Goal: Task Accomplishment & Management: Use online tool/utility

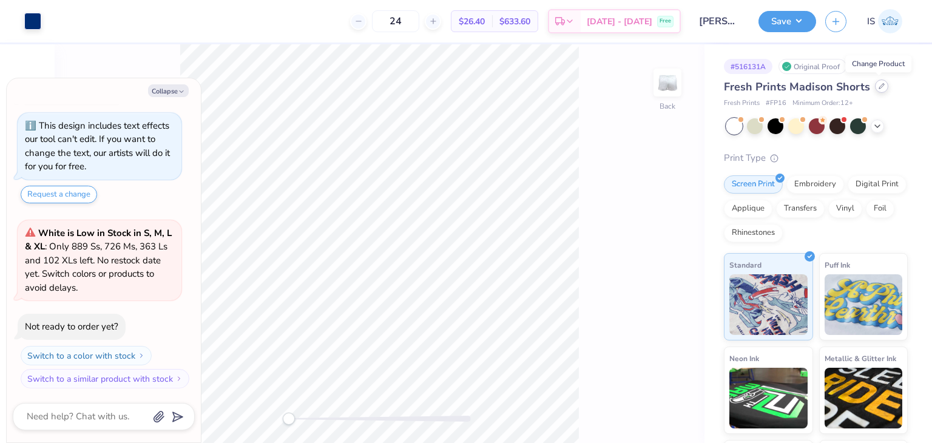
click at [881, 86] on icon at bounding box center [882, 86] width 6 height 6
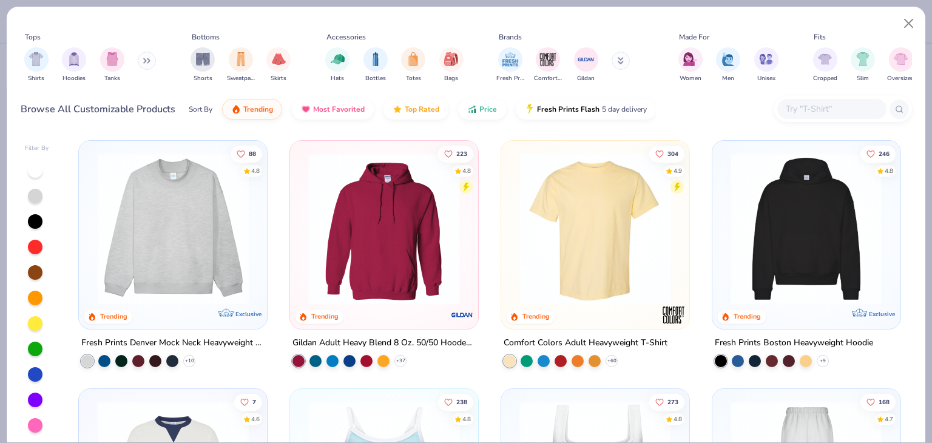
type textarea "x"
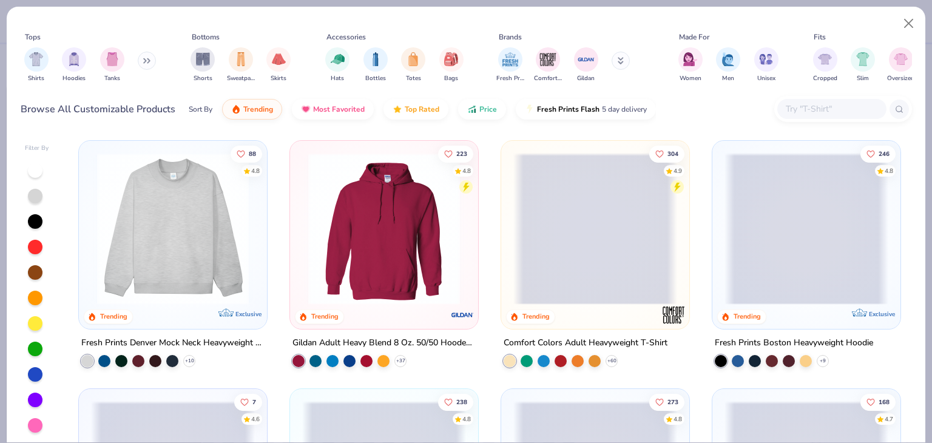
click at [813, 104] on input "text" at bounding box center [831, 109] width 93 height 14
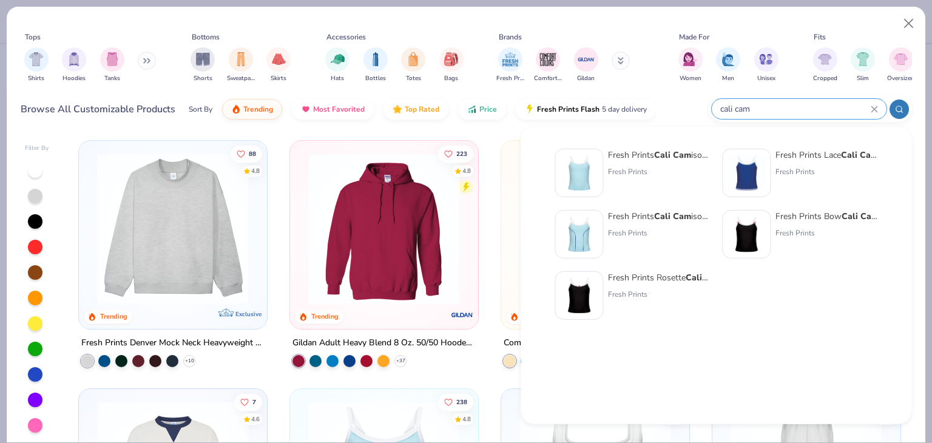
type input "cali cam"
click at [662, 172] on div "Fresh Prints" at bounding box center [659, 171] width 102 height 11
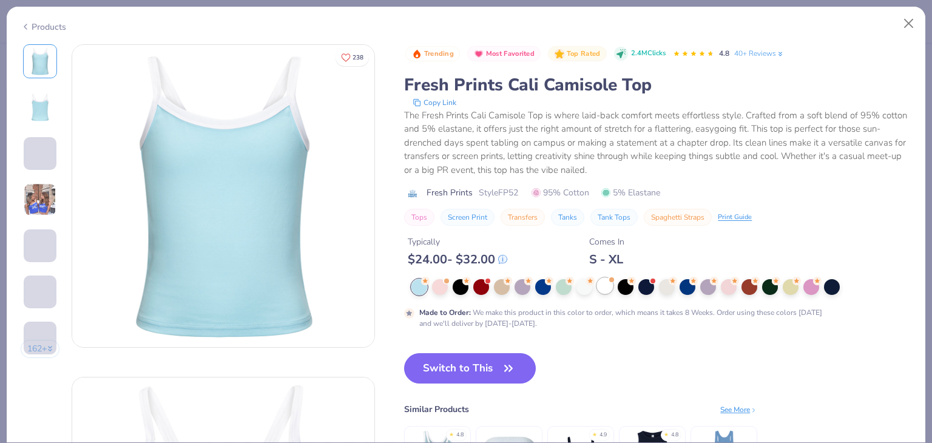
click at [613, 282] on div at bounding box center [605, 286] width 16 height 16
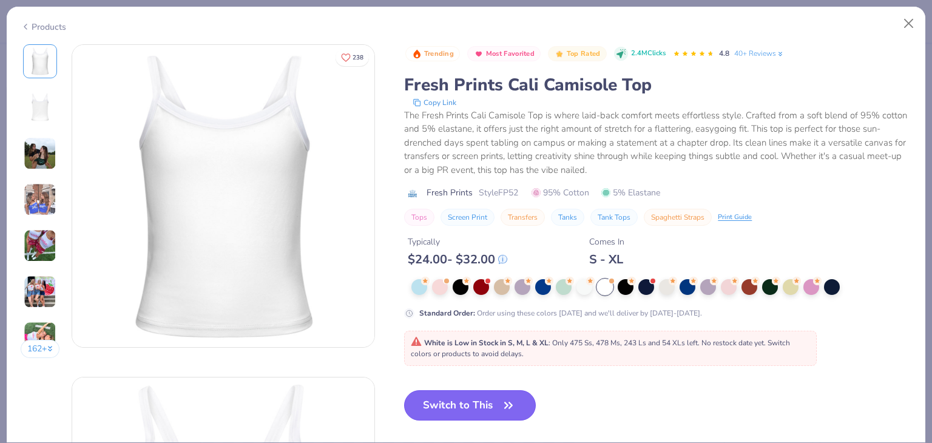
click at [489, 411] on button "Switch to This" at bounding box center [470, 405] width 132 height 30
type textarea "x"
type input "50"
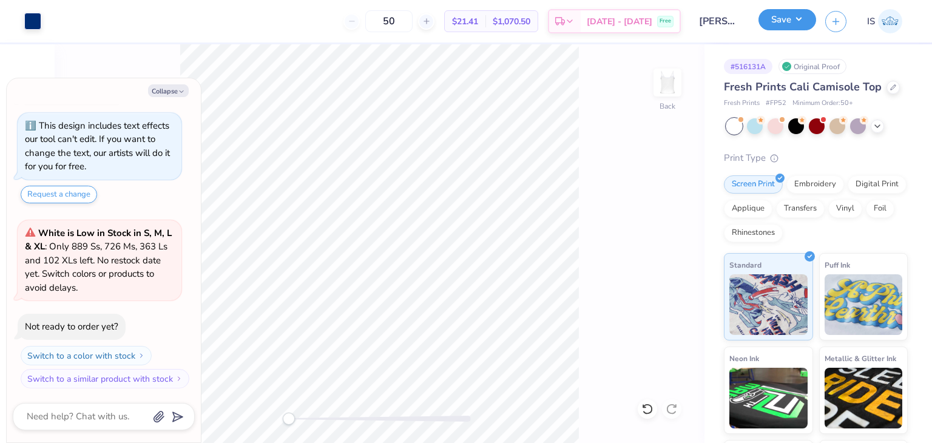
click at [805, 22] on button "Save" at bounding box center [788, 19] width 58 height 21
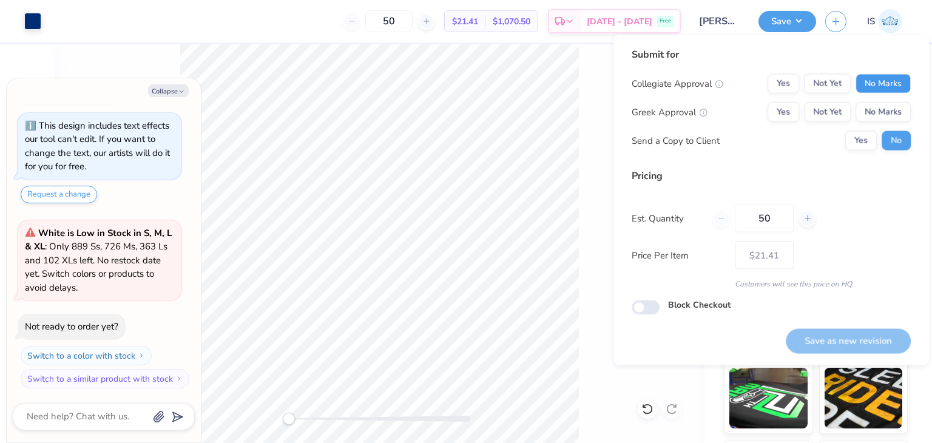
click at [880, 80] on button "No Marks" at bounding box center [883, 83] width 55 height 19
click at [880, 107] on button "No Marks" at bounding box center [883, 112] width 55 height 19
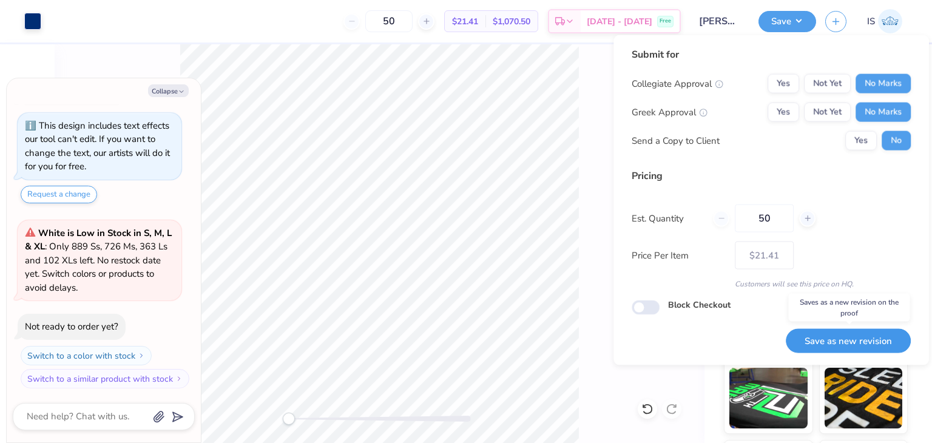
click at [830, 347] on button "Save as new revision" at bounding box center [848, 340] width 125 height 25
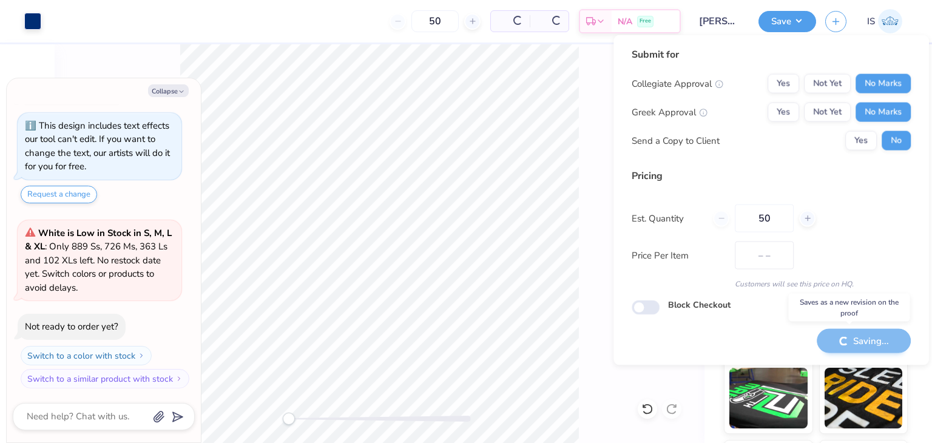
type textarea "x"
type input "– –"
type textarea "x"
type input "$21.41"
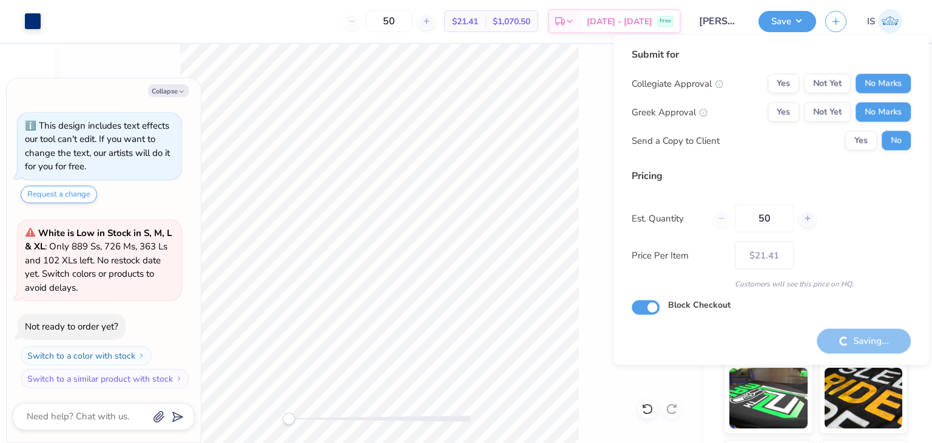
type textarea "x"
